Goal: Transaction & Acquisition: Purchase product/service

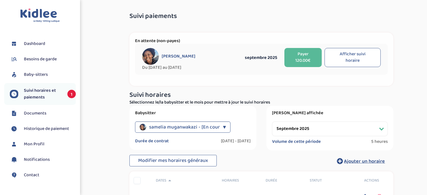
select select "septembre 2025"
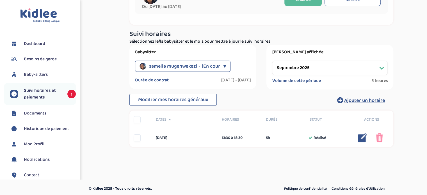
scroll to position [64, 0]
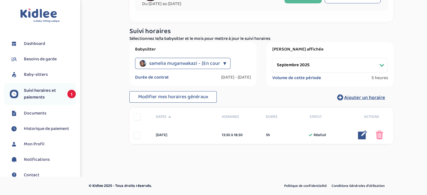
click at [42, 95] on span "Suivi horaires et paiements" at bounding box center [43, 93] width 38 height 13
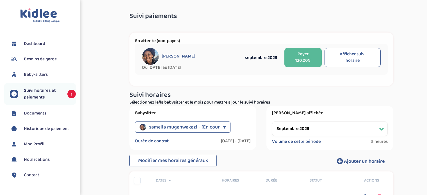
select select "septembre 2025"
click at [363, 60] on button "Afficher suivi horaire" at bounding box center [353, 57] width 56 height 19
click at [308, 54] on button "Payer 120.00€" at bounding box center [303, 57] width 37 height 19
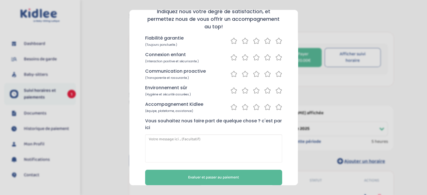
scroll to position [49, 0]
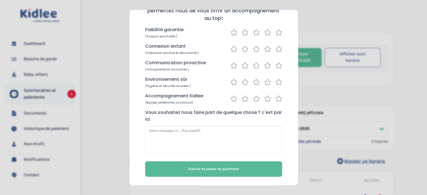
click at [195, 169] on span "Evaluer et passer au paiement" at bounding box center [213, 169] width 51 height 6
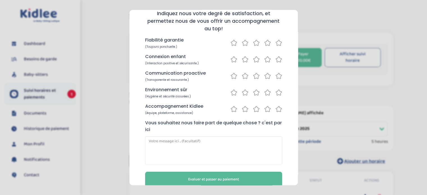
scroll to position [60, 0]
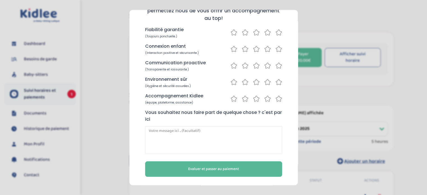
click at [203, 169] on span "Evaluer et passer au paiement" at bounding box center [213, 169] width 51 height 6
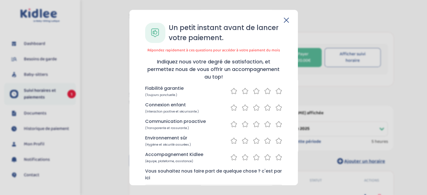
scroll to position [0, 0]
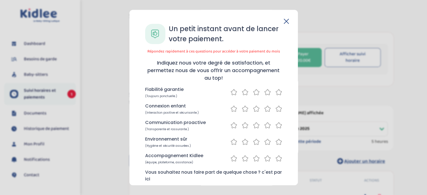
click at [232, 92] on icon at bounding box center [234, 92] width 7 height 7
click at [233, 111] on icon at bounding box center [234, 108] width 7 height 7
click at [232, 124] on icon at bounding box center [234, 125] width 7 height 7
click at [231, 138] on div "Environnement sûr (Hygiène et sécurité assurées.)" at bounding box center [213, 142] width 137 height 12
drag, startPoint x: 232, startPoint y: 144, endPoint x: 232, endPoint y: 154, distance: 9.3
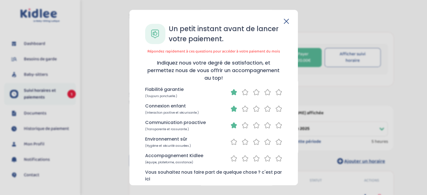
click at [232, 145] on icon at bounding box center [234, 141] width 7 height 7
click at [231, 158] on icon at bounding box center [234, 158] width 7 height 7
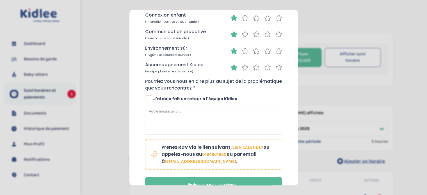
scroll to position [107, 0]
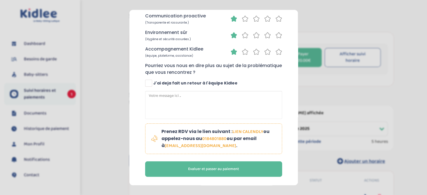
click at [147, 83] on span at bounding box center [148, 83] width 7 height 7
click at [147, 84] on input "J'ai deja fait un retour à l'équipe Kidlee" at bounding box center [149, 86] width 4 height 4
click at [147, 83] on span at bounding box center [148, 83] width 7 height 7
click at [147, 84] on input "J'ai deja fait un retour à l'équipe Kidlee" at bounding box center [149, 86] width 4 height 4
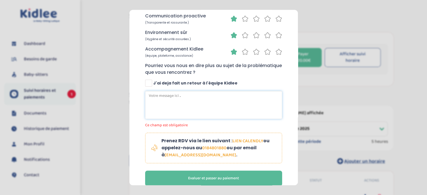
click at [157, 105] on textarea at bounding box center [213, 105] width 137 height 28
click at [147, 81] on span at bounding box center [148, 83] width 7 height 7
click at [147, 84] on input "J'ai deja fait un retour à l'équipe Kidlee" at bounding box center [149, 86] width 4 height 4
checkbox input "true"
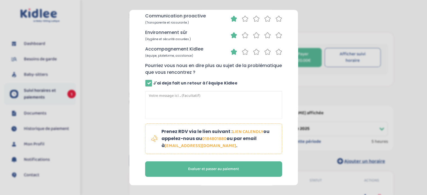
click at [199, 169] on span "Evaluer et passer au paiement" at bounding box center [213, 169] width 51 height 6
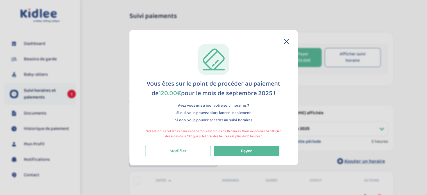
click at [245, 151] on span "Payer" at bounding box center [246, 150] width 11 height 7
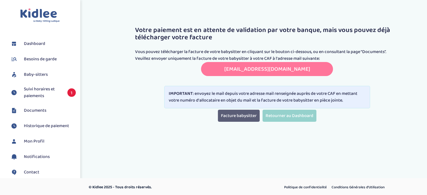
click at [232, 114] on link "Facture babysitter" at bounding box center [239, 116] width 42 height 12
click at [268, 68] on link "transmettreundocument.caf92@info-caf.fr" at bounding box center [267, 69] width 86 height 9
